Goal: Task Accomplishment & Management: Complete application form

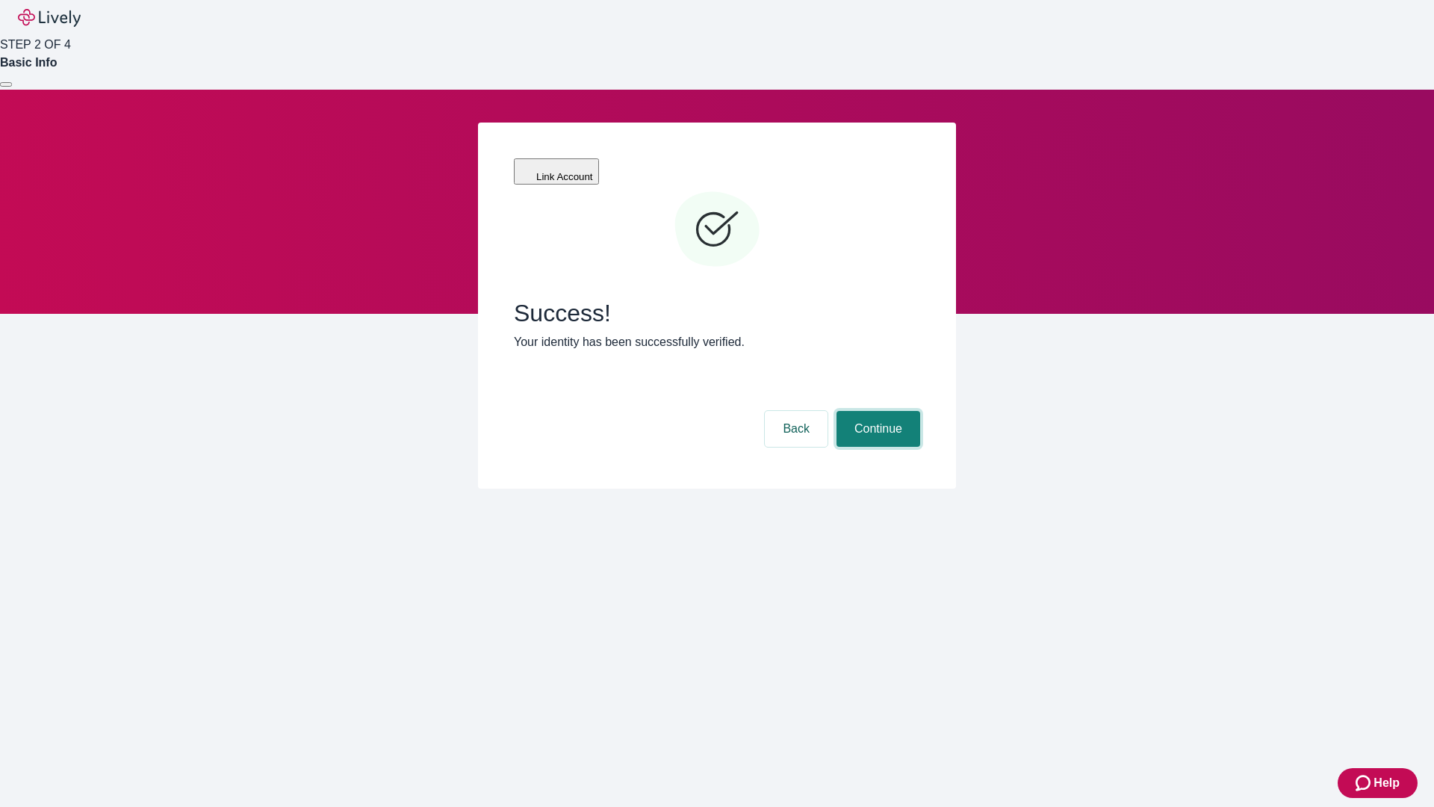
click at [876, 411] on button "Continue" at bounding box center [879, 429] width 84 height 36
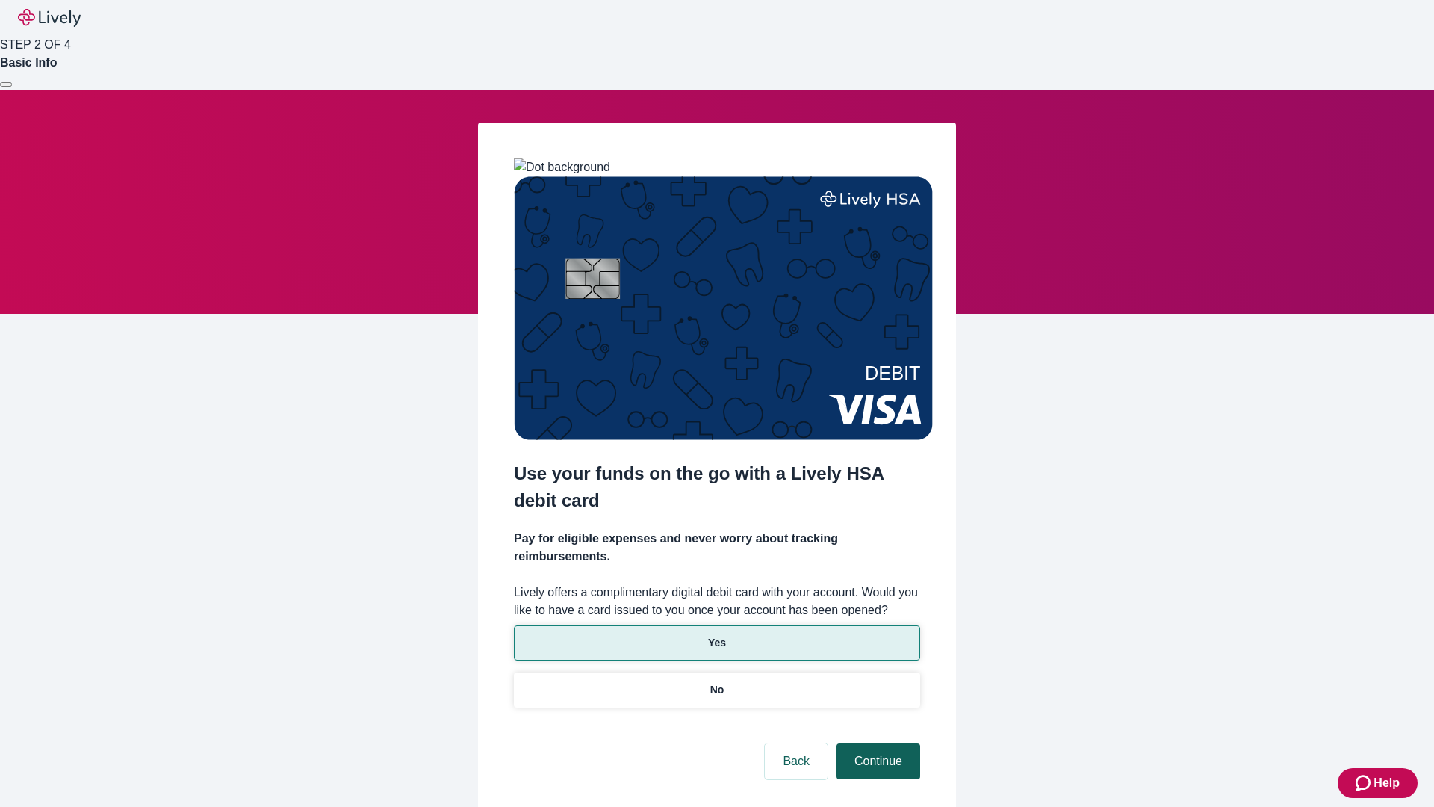
click at [716, 682] on p "No" at bounding box center [717, 690] width 14 height 16
click at [876, 743] on button "Continue" at bounding box center [879, 761] width 84 height 36
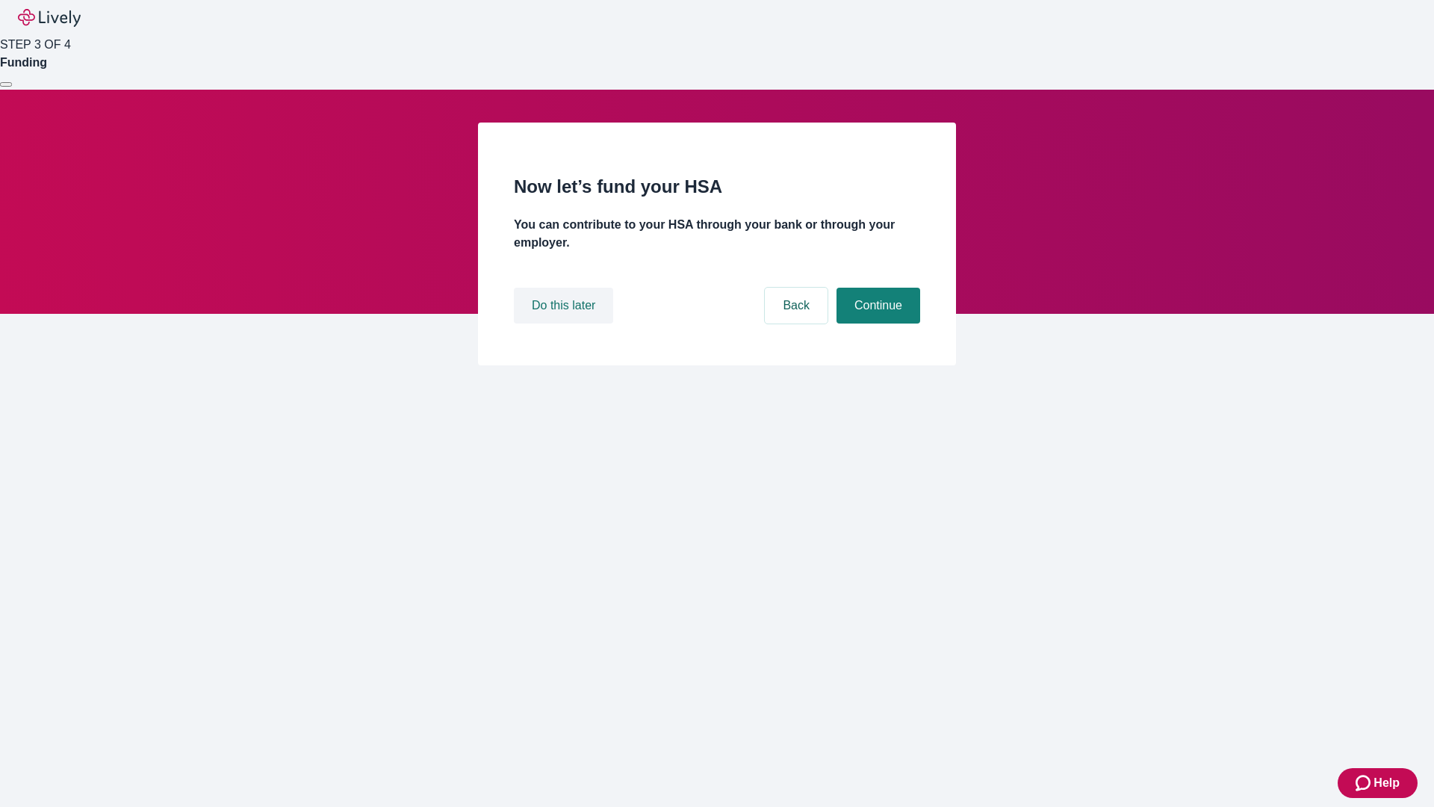
click at [565, 323] on button "Do this later" at bounding box center [563, 306] width 99 height 36
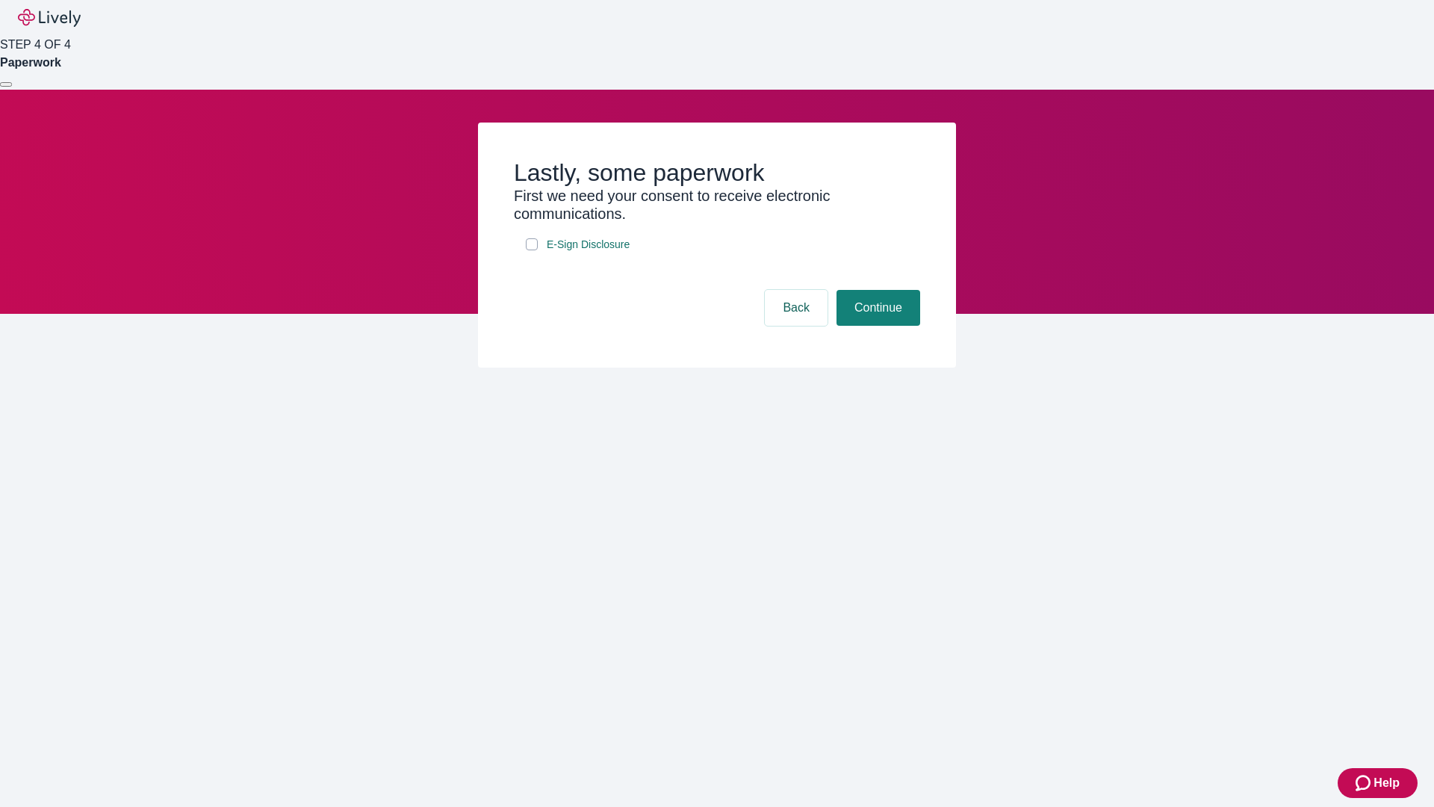
click at [532, 250] on input "E-Sign Disclosure" at bounding box center [532, 244] width 12 height 12
checkbox input "true"
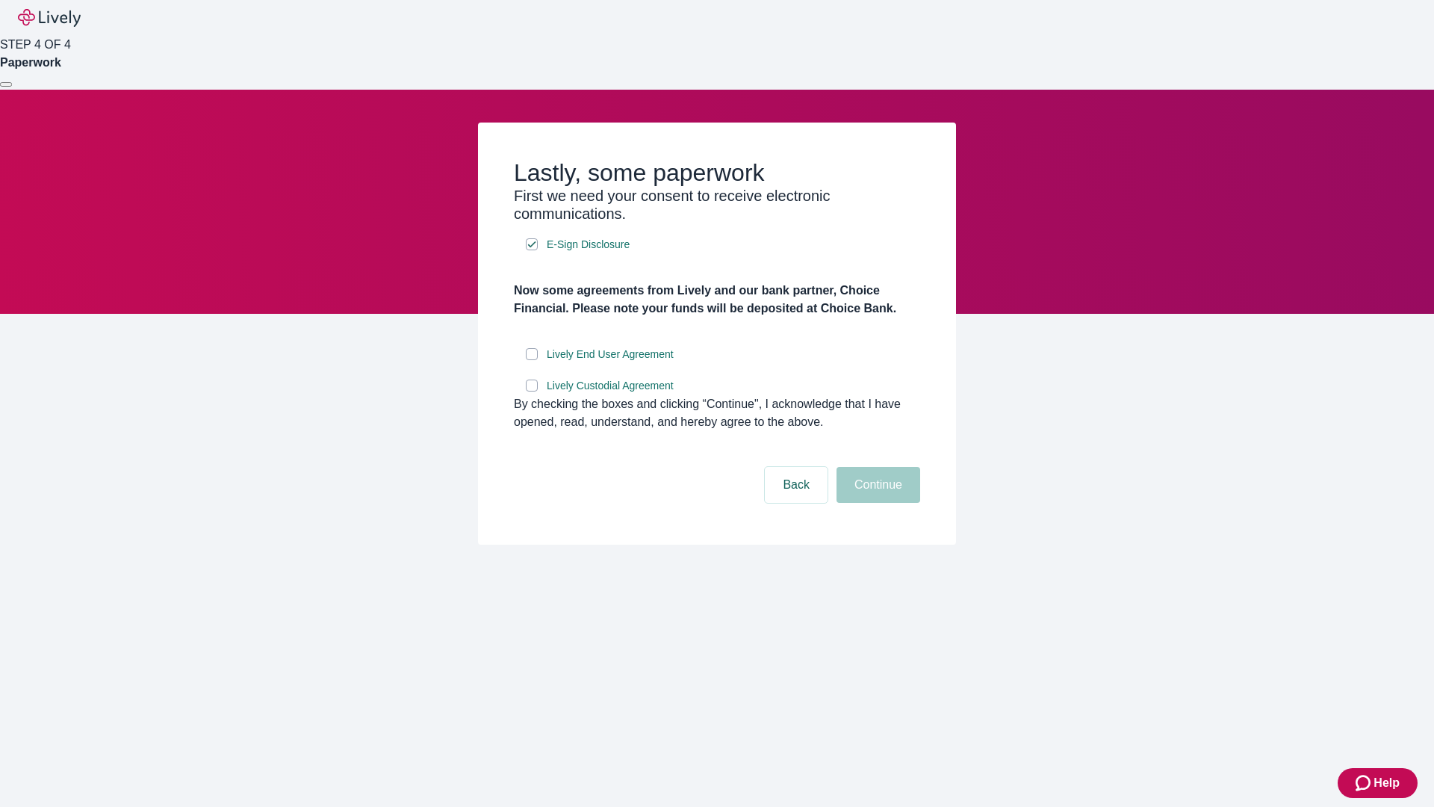
click at [532, 360] on input "Lively End User Agreement" at bounding box center [532, 354] width 12 height 12
checkbox input "true"
click at [532, 391] on input "Lively Custodial Agreement" at bounding box center [532, 385] width 12 height 12
checkbox input "true"
click at [876, 503] on button "Continue" at bounding box center [879, 485] width 84 height 36
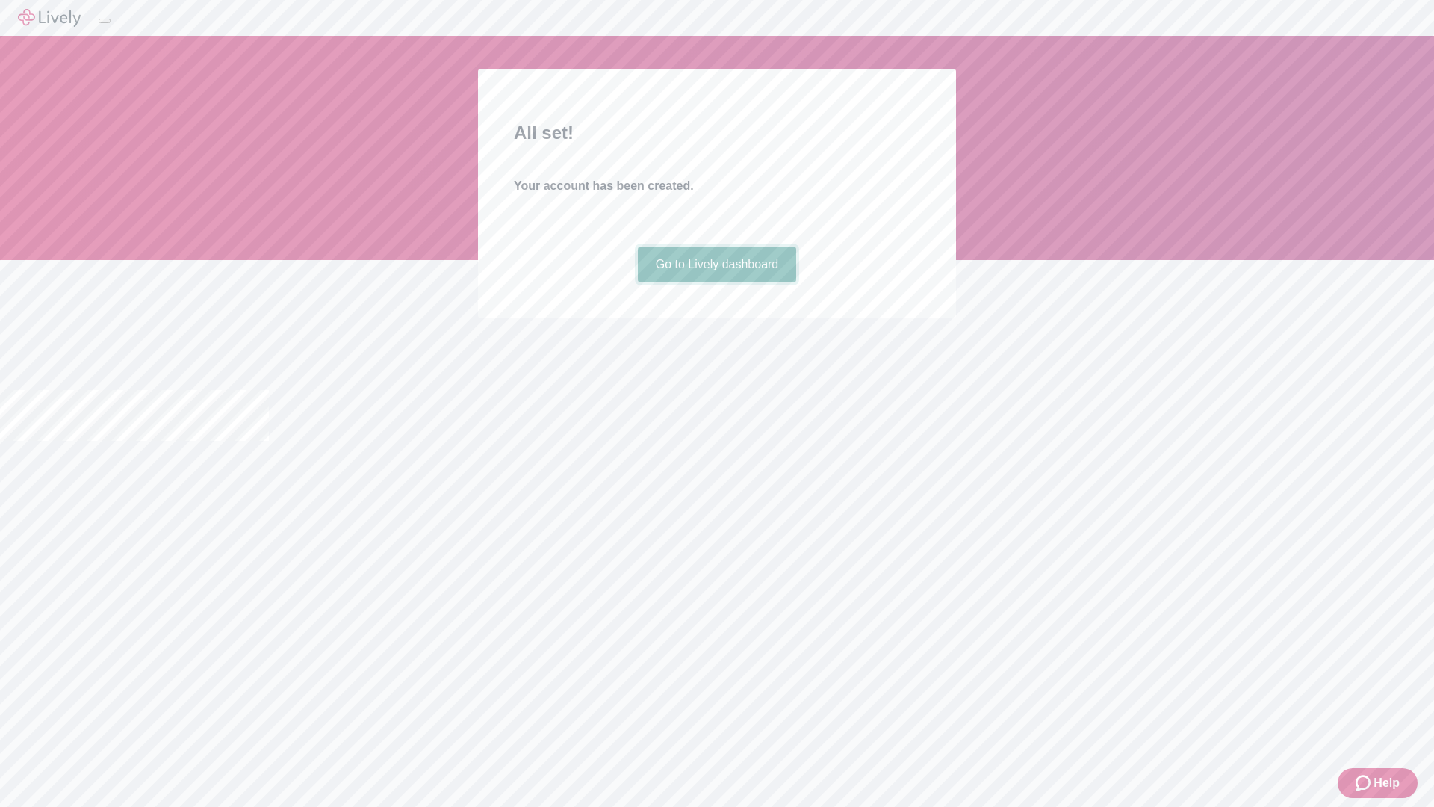
click at [716, 282] on link "Go to Lively dashboard" at bounding box center [717, 264] width 159 height 36
